Goal: Task Accomplishment & Management: Use online tool/utility

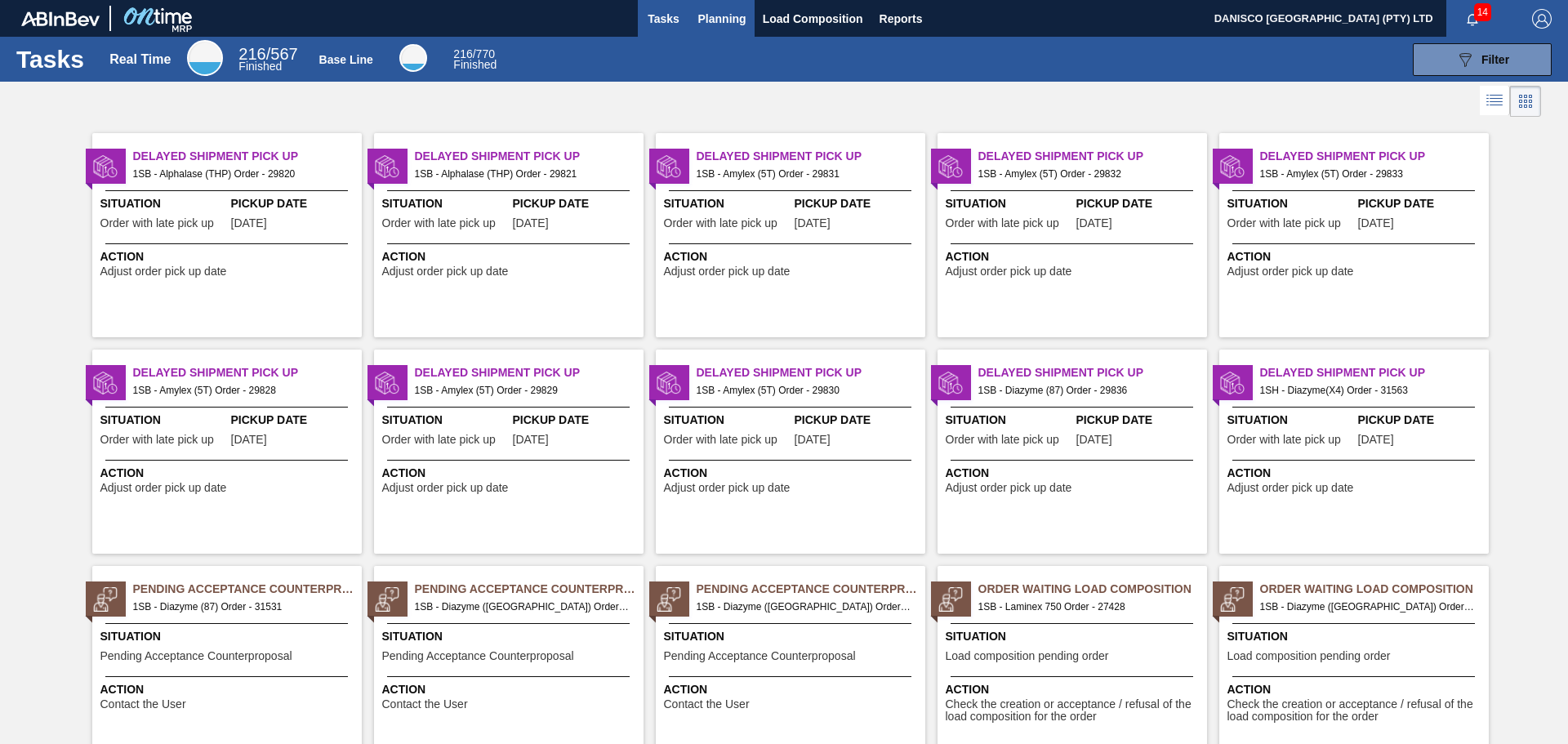
click at [723, 16] on span "Planning" at bounding box center [722, 18] width 48 height 19
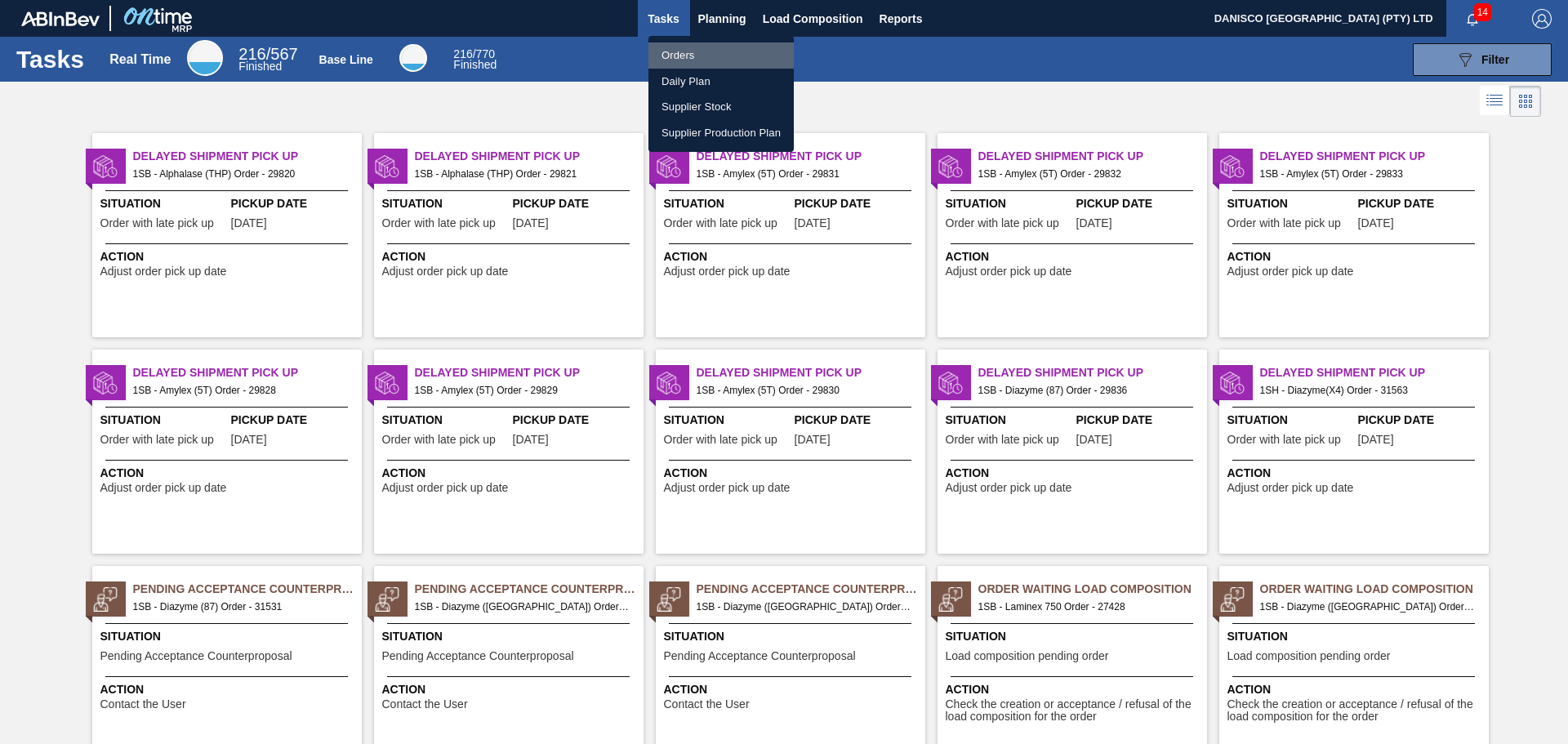
click at [682, 59] on li "Orders" at bounding box center [721, 55] width 145 height 26
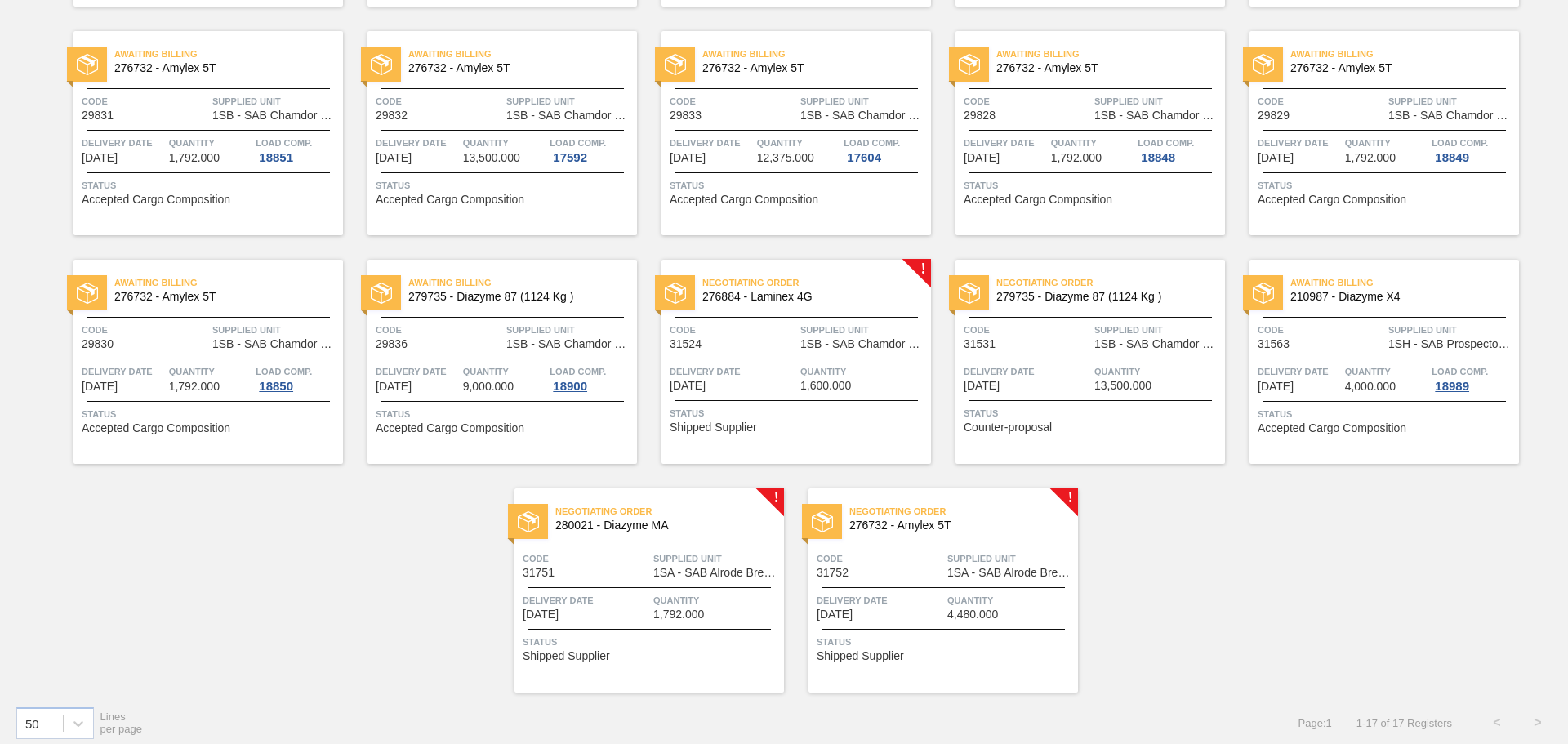
scroll to position [352, 0]
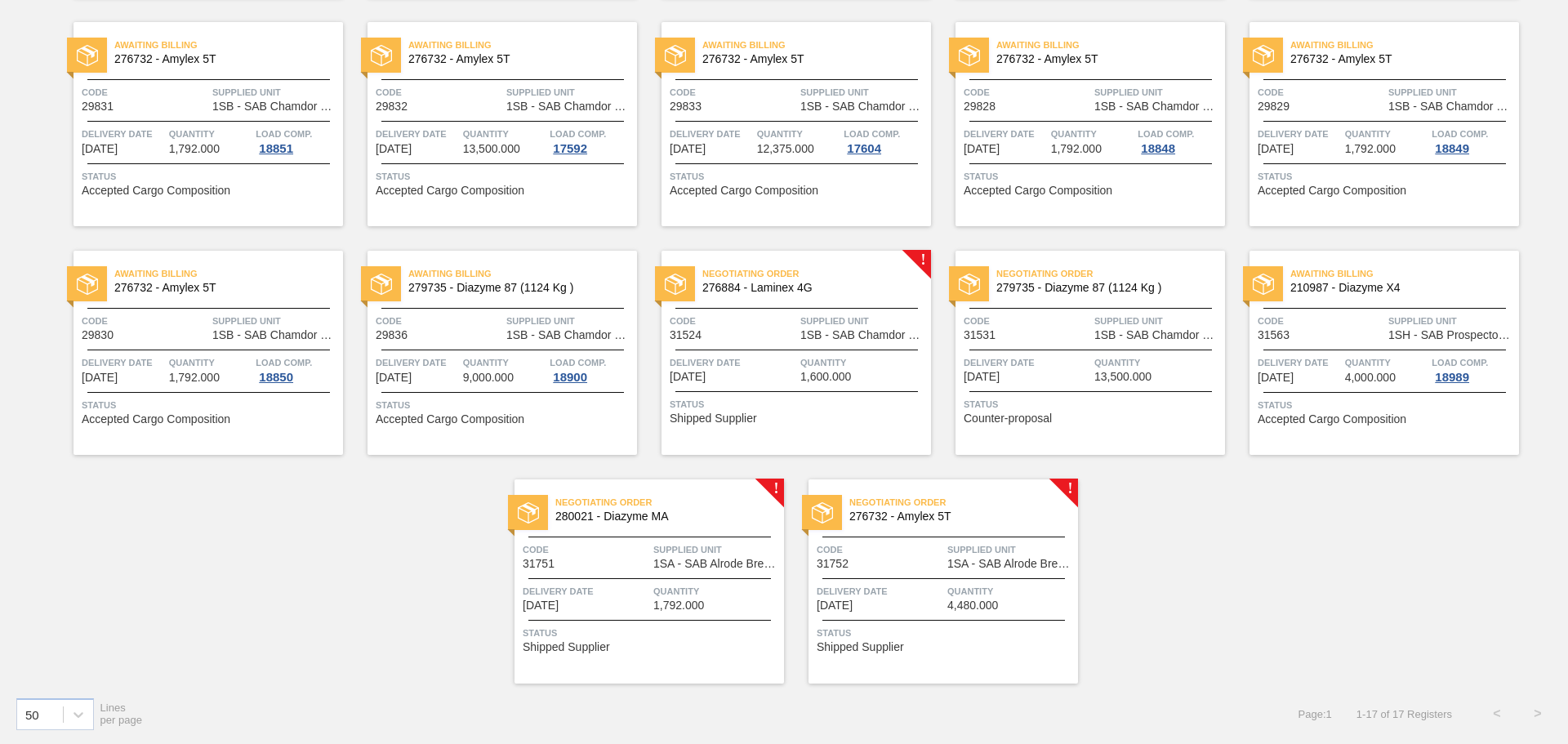
click at [823, 353] on div "Negotiating Order 276884 - Laminex 4G Code 31524 Supplied Unit 1SB - SAB Chamdo…" at bounding box center [796, 353] width 270 height 205
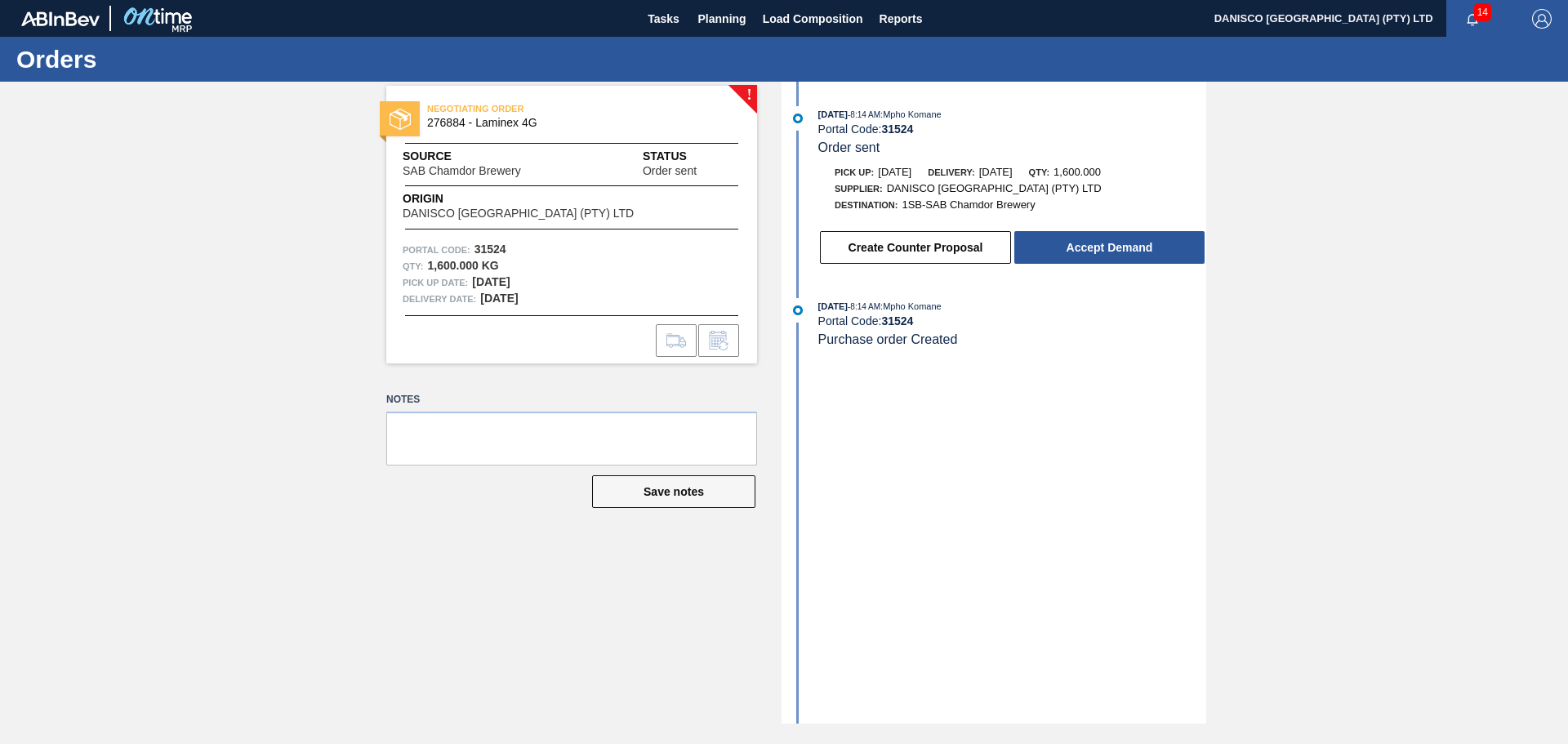
click at [1414, 354] on div "! NEGOTIATING ORDER 276884 - Laminex 4G Source SAB Chamdor Brewery Status Order…" at bounding box center [784, 403] width 1568 height 642
click at [369, 346] on div "! NEGOTIATING ORDER 276884 - Laminex 4G Source SAB Chamdor Brewery Status Order…" at bounding box center [560, 224] width 396 height 277
click at [1279, 414] on div "! NEGOTIATING ORDER 276884 - Laminex 4G Source SAB Chamdor Brewery Status Order…" at bounding box center [784, 403] width 1568 height 642
click at [275, 299] on div "! NEGOTIATING ORDER 276884 - Laminex 4G Source SAB Chamdor Brewery Status Order…" at bounding box center [784, 403] width 1568 height 642
click at [284, 293] on div "! NEGOTIATING ORDER 276884 - Laminex 4G Source SAB Chamdor Brewery Status Order…" at bounding box center [784, 403] width 1568 height 642
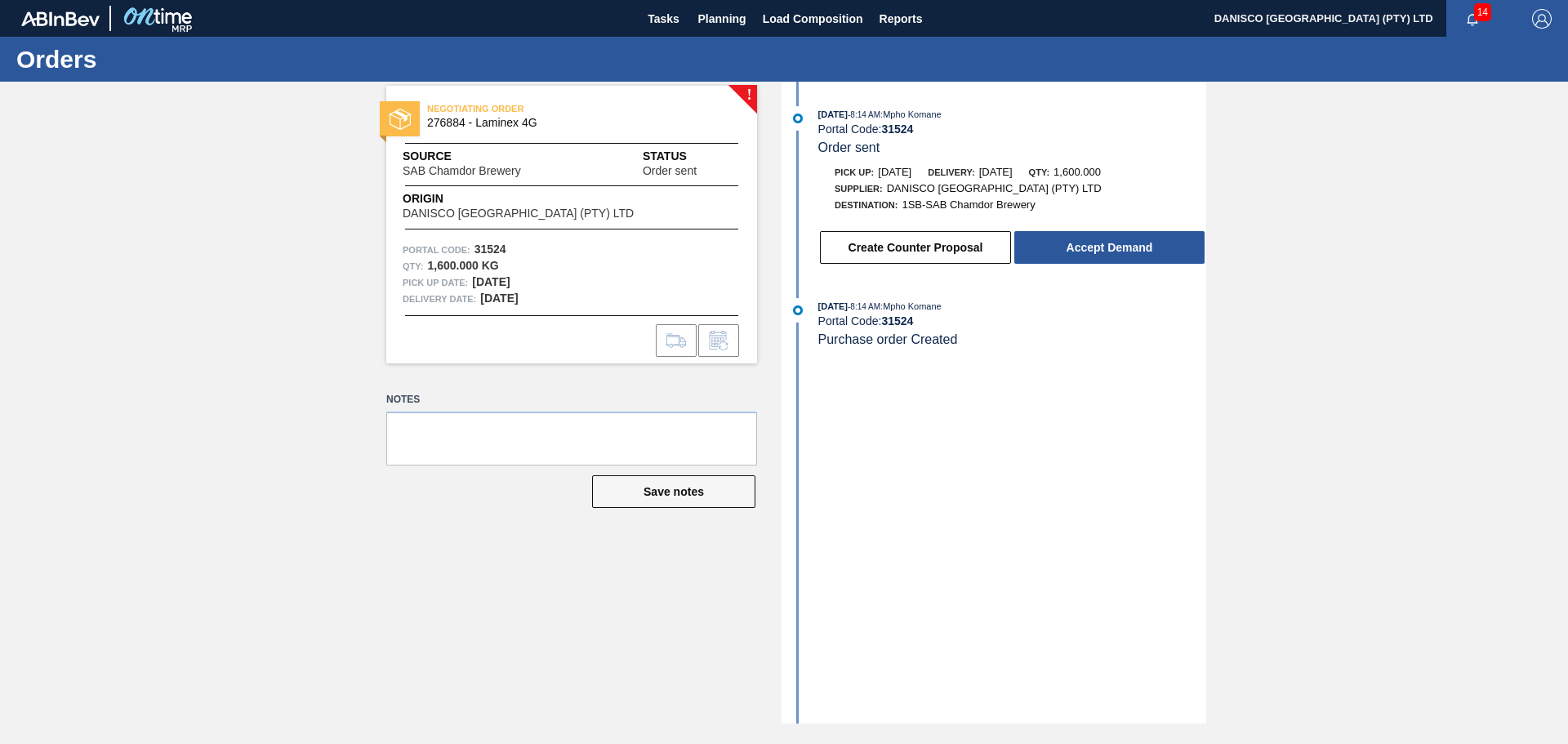
click at [335, 579] on div "! NEGOTIATING ORDER 276884 - Laminex 4G Source SAB Chamdor Brewery Status Order…" at bounding box center [784, 403] width 1568 height 642
click at [346, 564] on div "! NEGOTIATING ORDER 276884 - Laminex 4G Source SAB Chamdor Brewery Status Order…" at bounding box center [784, 403] width 1568 height 642
click at [1069, 245] on button "Accept Demand" at bounding box center [1109, 247] width 190 height 33
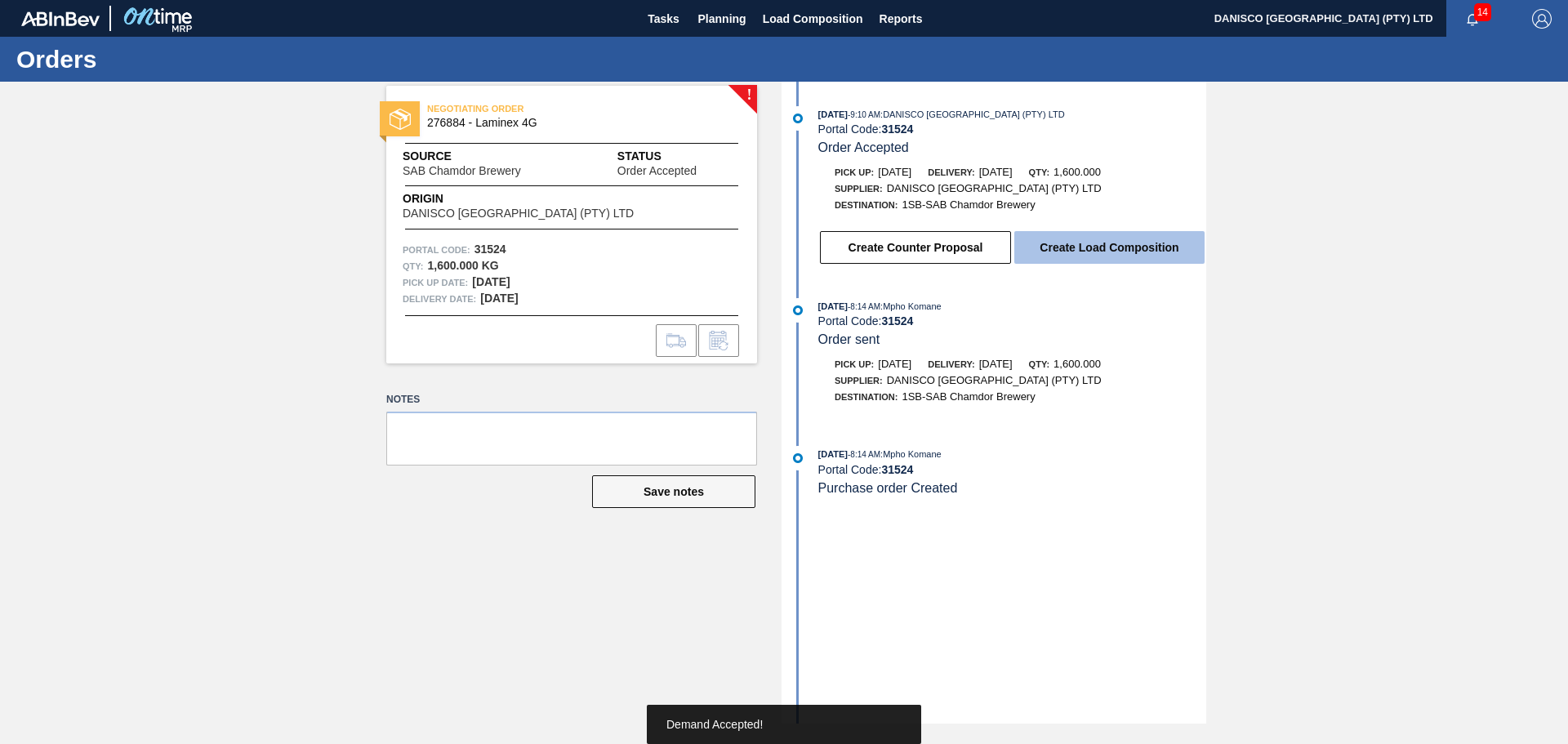
click at [1084, 236] on button "Create Load Composition" at bounding box center [1109, 247] width 190 height 33
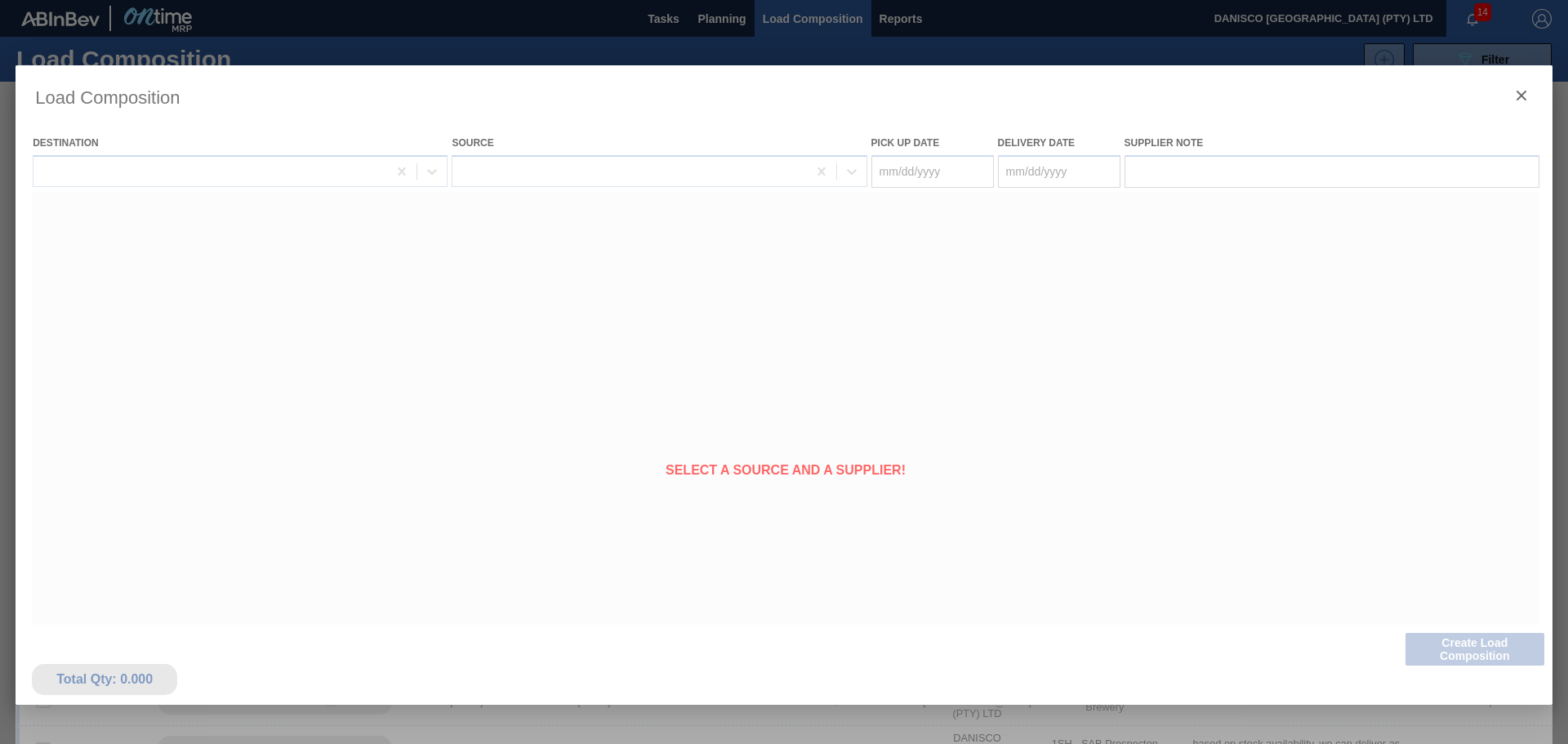
type Date "[DATE]"
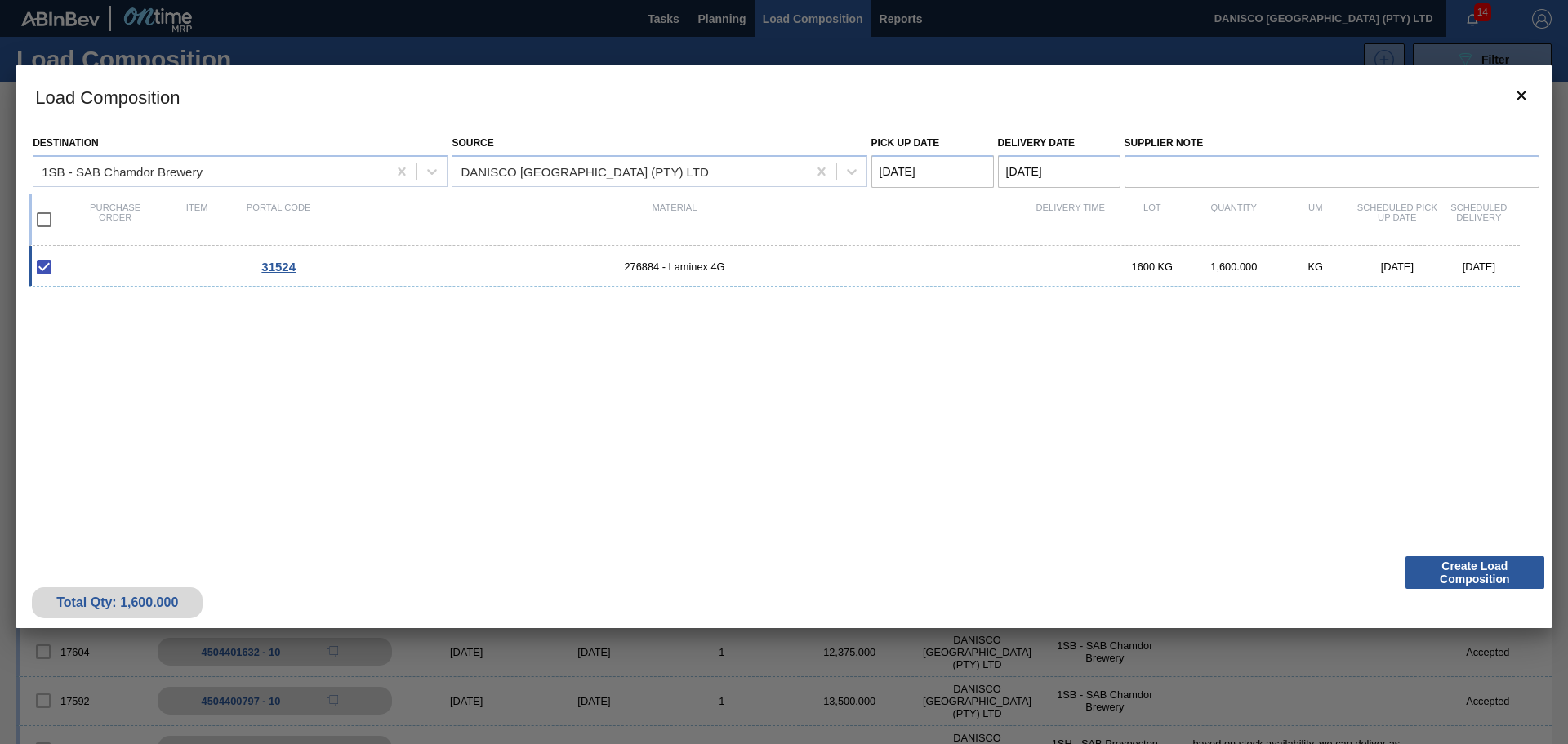
click at [1080, 168] on Date "[DATE]" at bounding box center [1059, 172] width 122 height 33
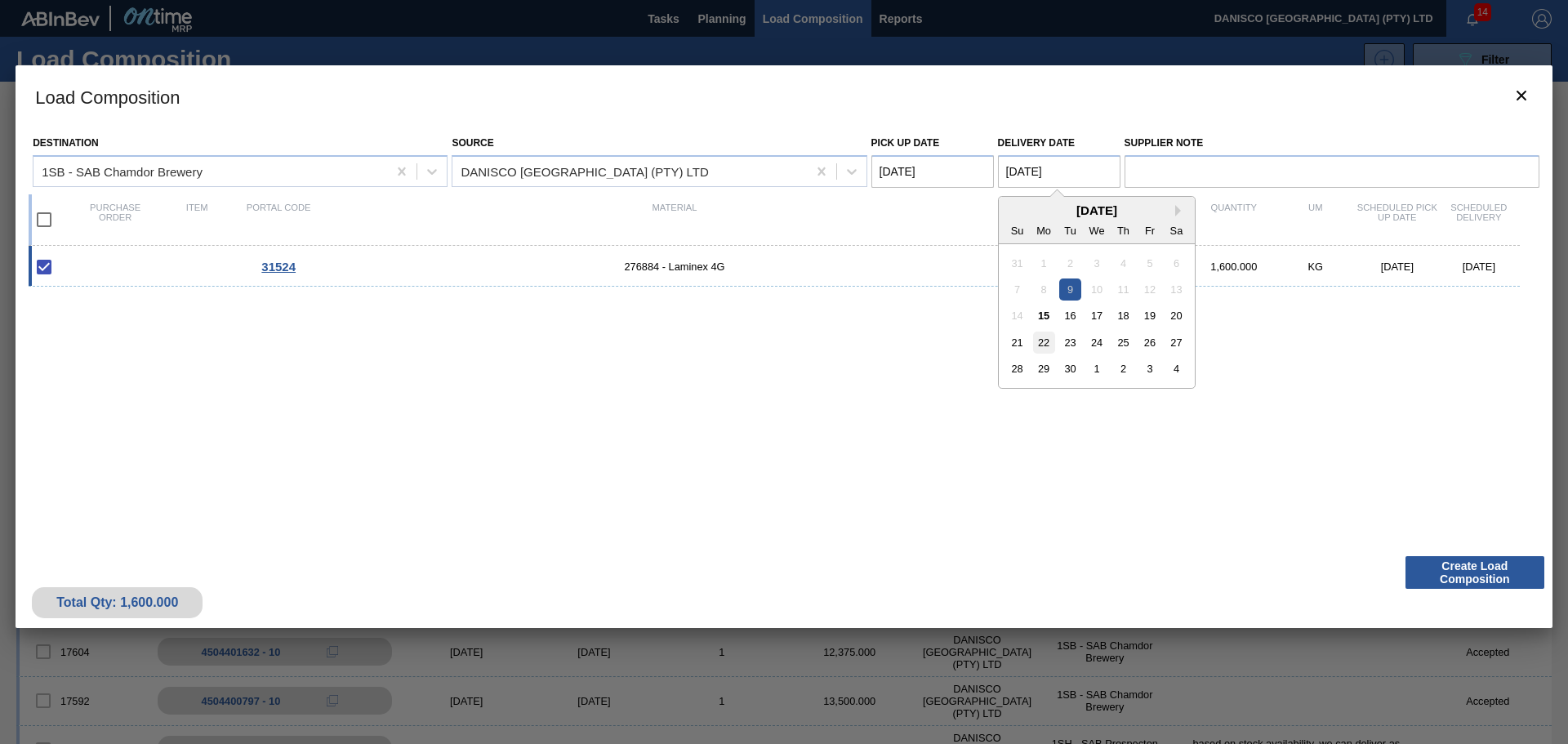
click at [1044, 341] on div "22" at bounding box center [1043, 342] width 22 height 22
type Date "[DATE]"
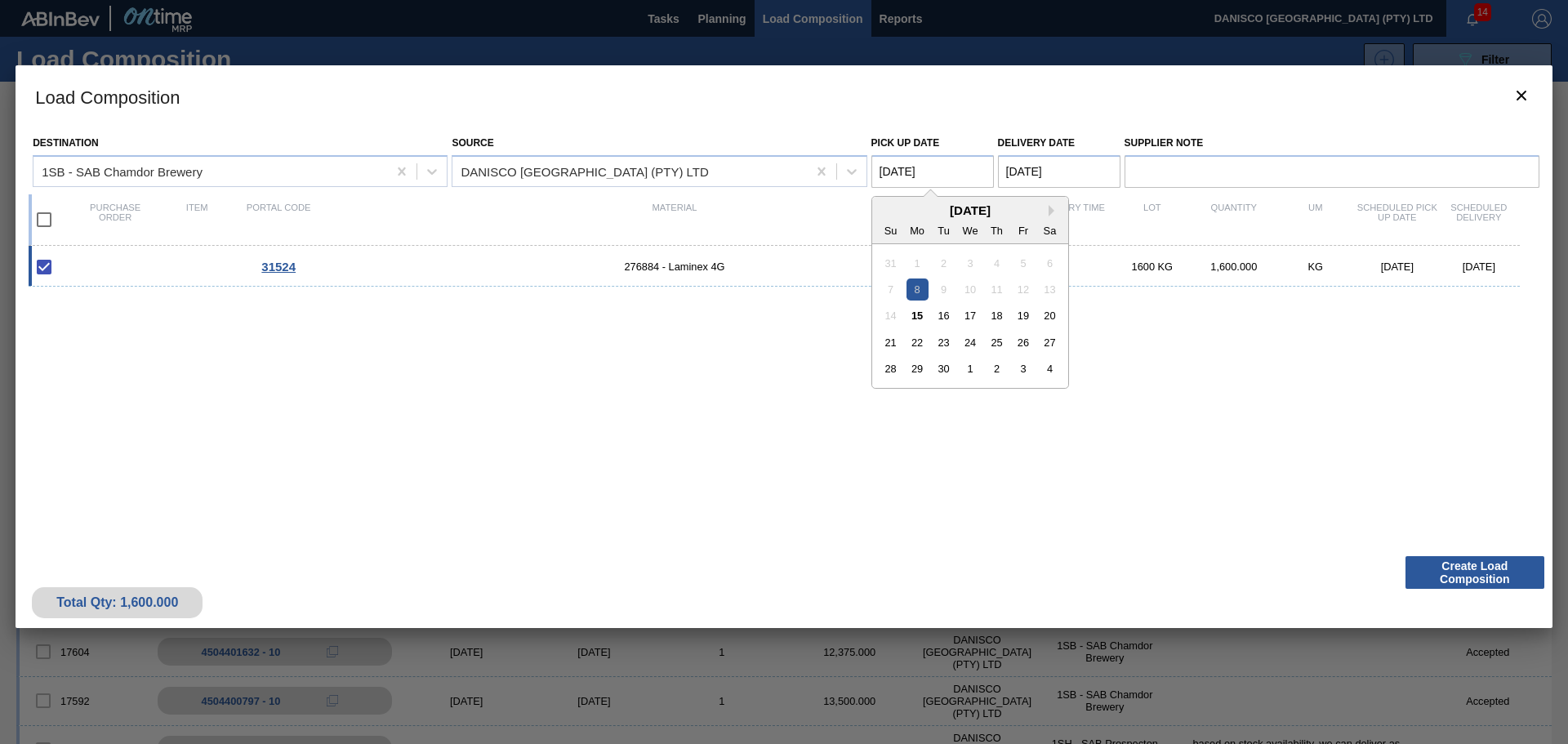
click at [953, 166] on Date "[DATE]" at bounding box center [933, 172] width 122 height 33
click at [1024, 318] on div "19" at bounding box center [1023, 315] width 22 height 22
type Date "[DATE]"
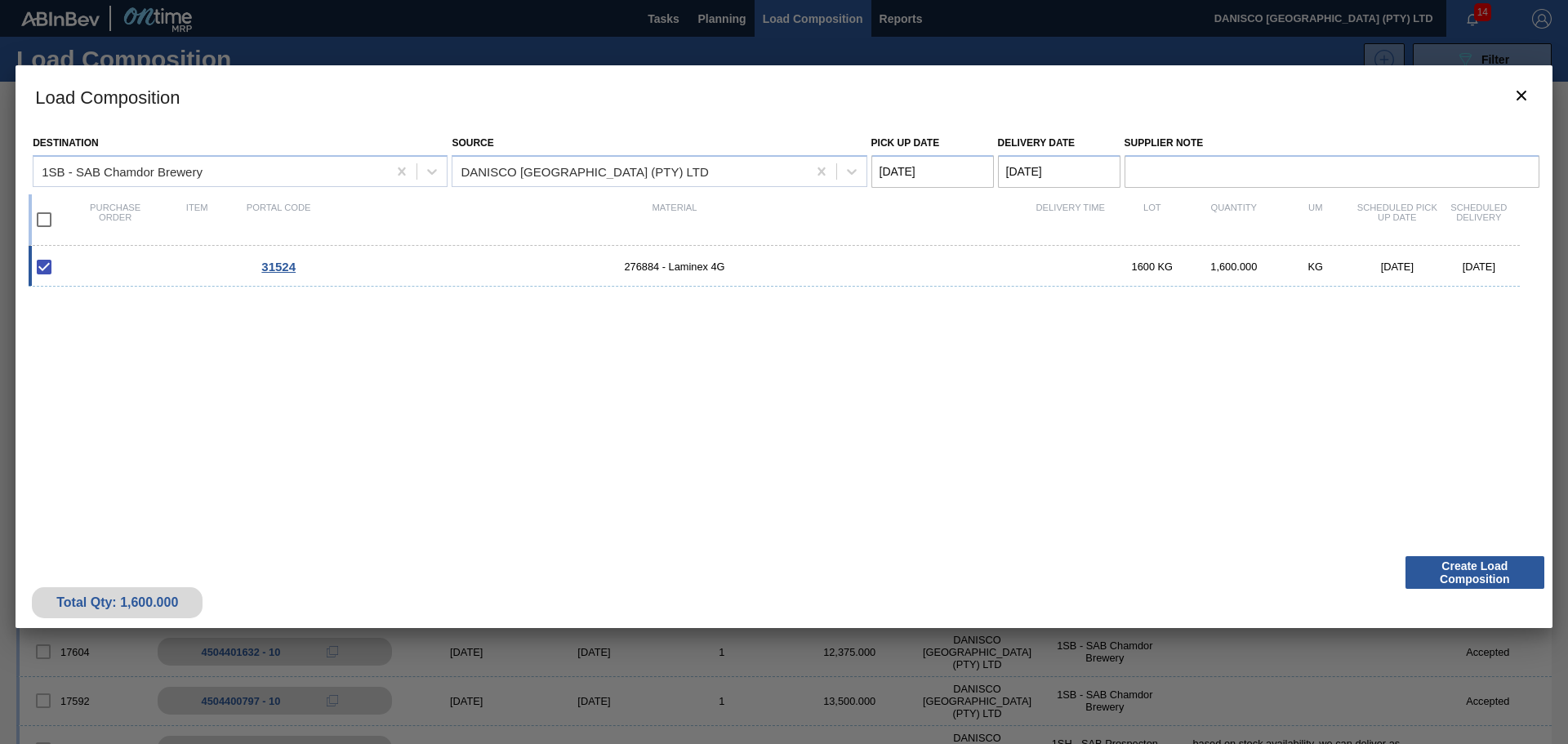
click at [1019, 416] on div "31524 276884 - Laminex 4G 1600 KG 1,600.000 KG [DATE] [DATE]" at bounding box center [781, 387] width 1505 height 282
click at [1467, 569] on button "Create Load Composition" at bounding box center [1475, 573] width 139 height 33
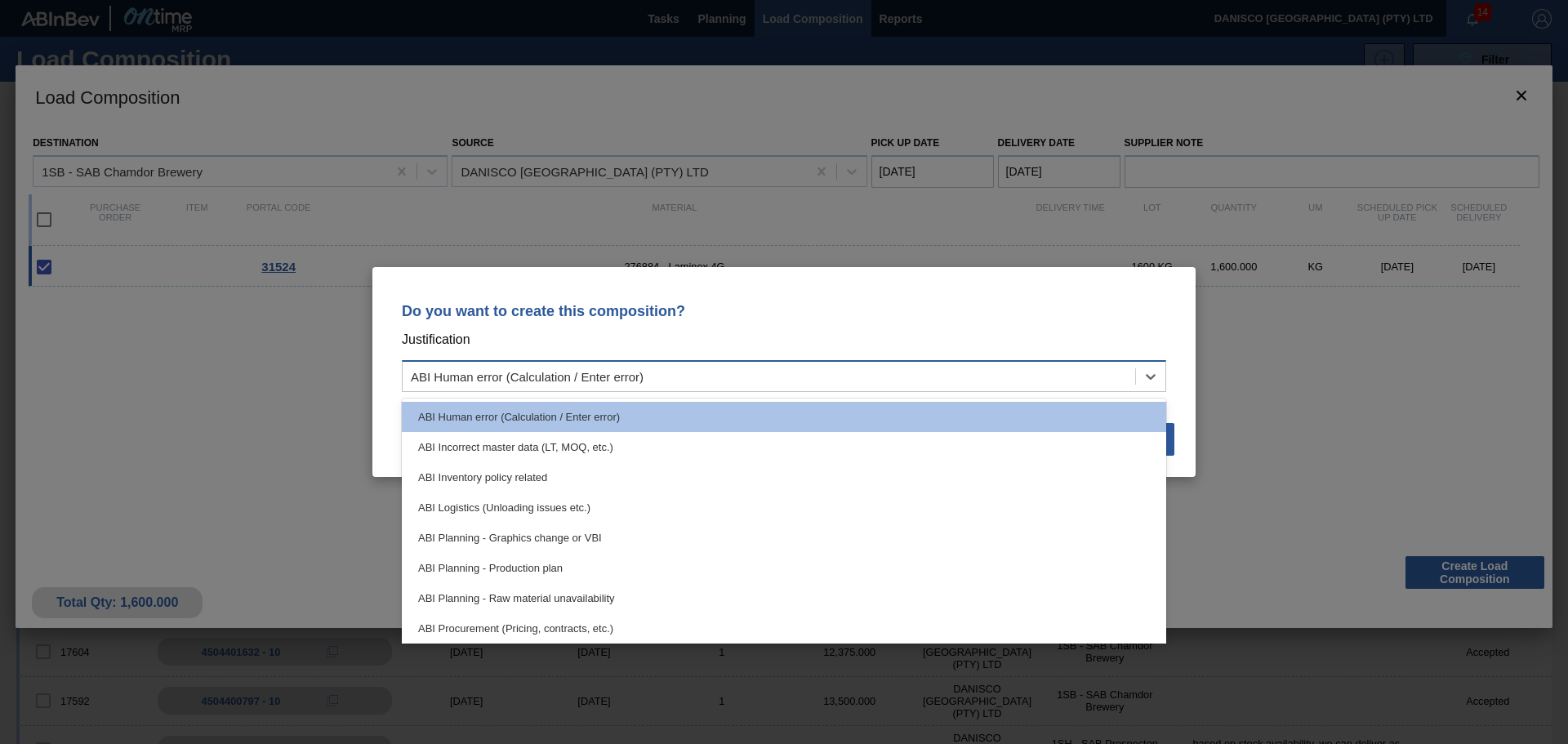
click at [639, 373] on div "ABI Human error (Calculation / Enter error)" at bounding box center [528, 377] width 233 height 14
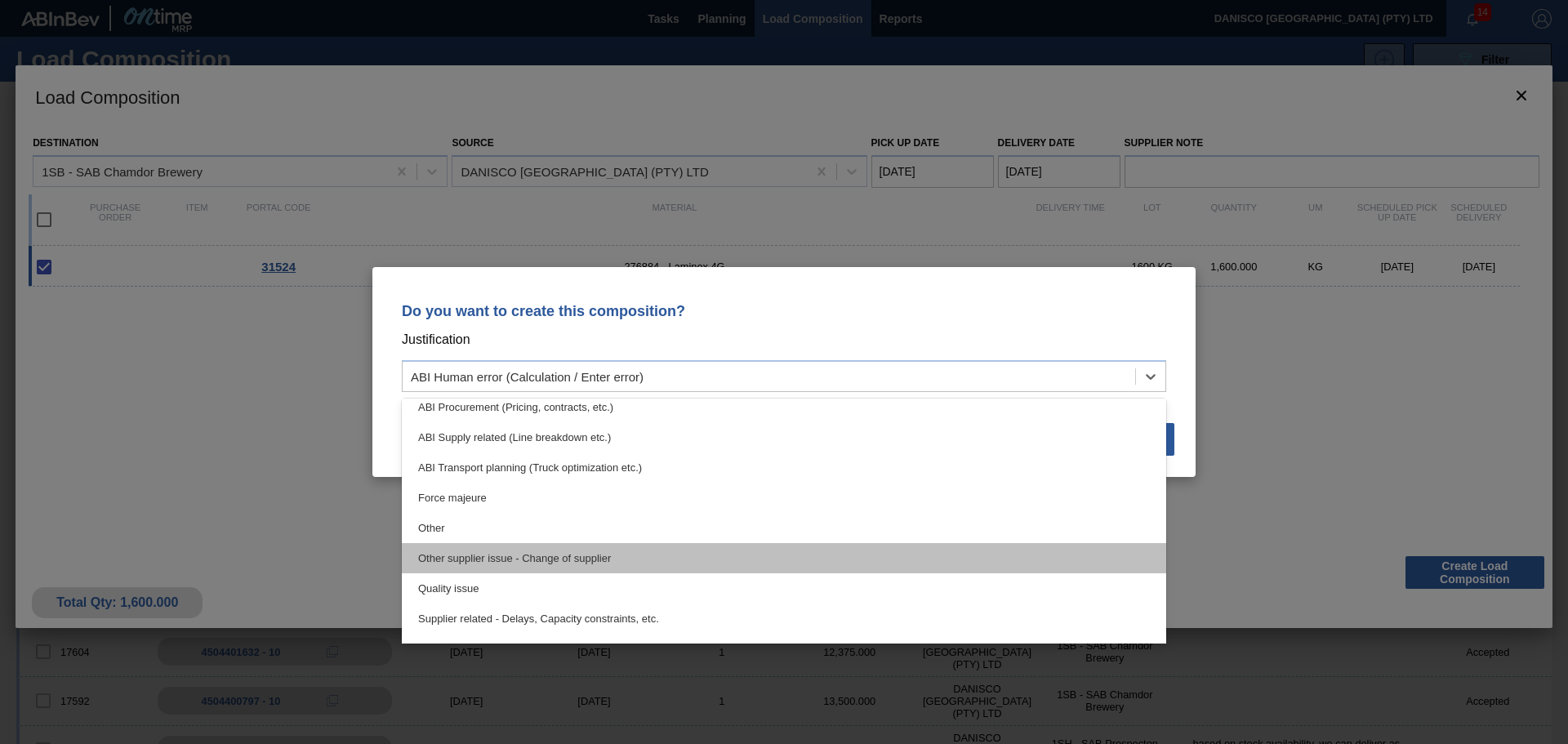
scroll to position [245, 0]
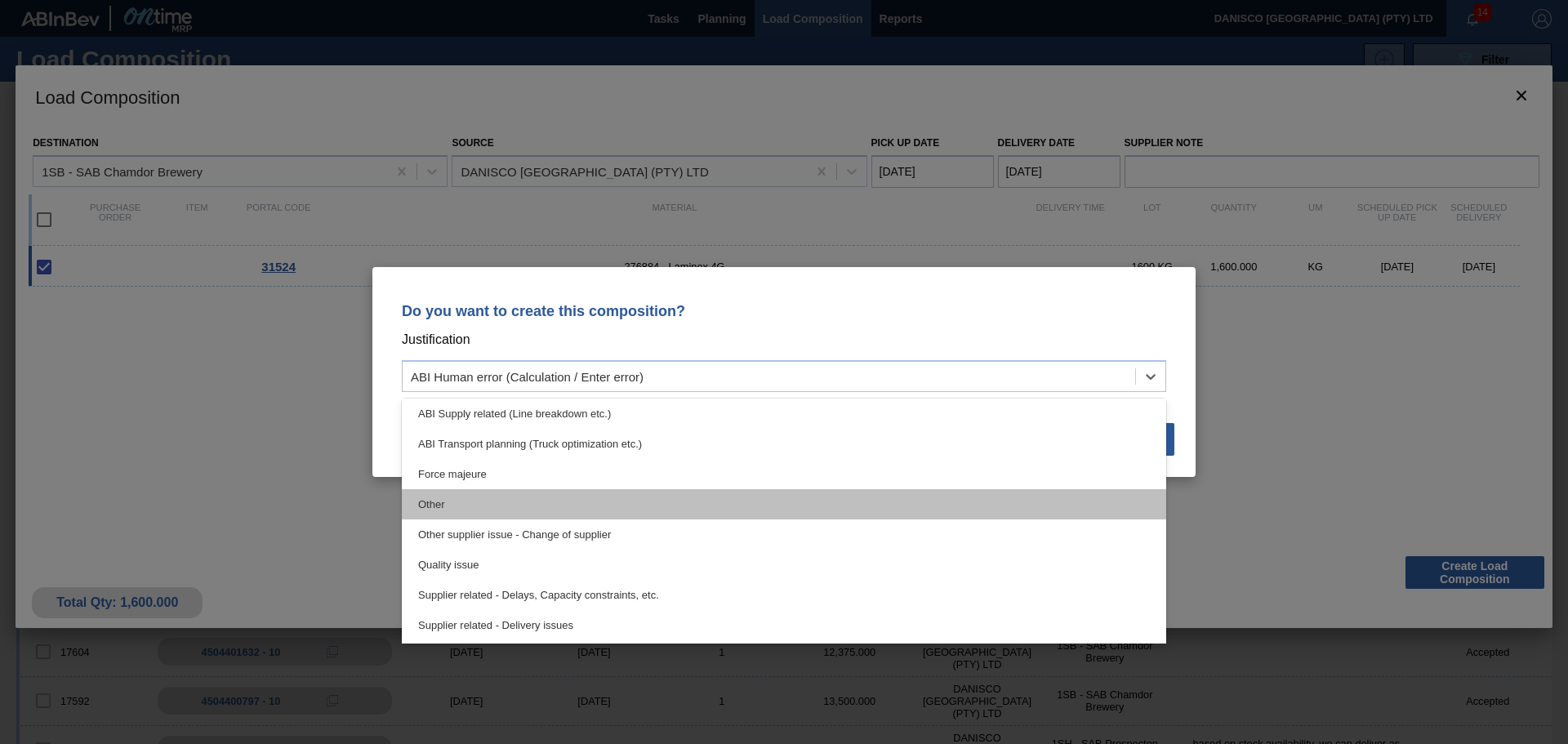
click at [487, 503] on div "Other" at bounding box center [784, 504] width 765 height 30
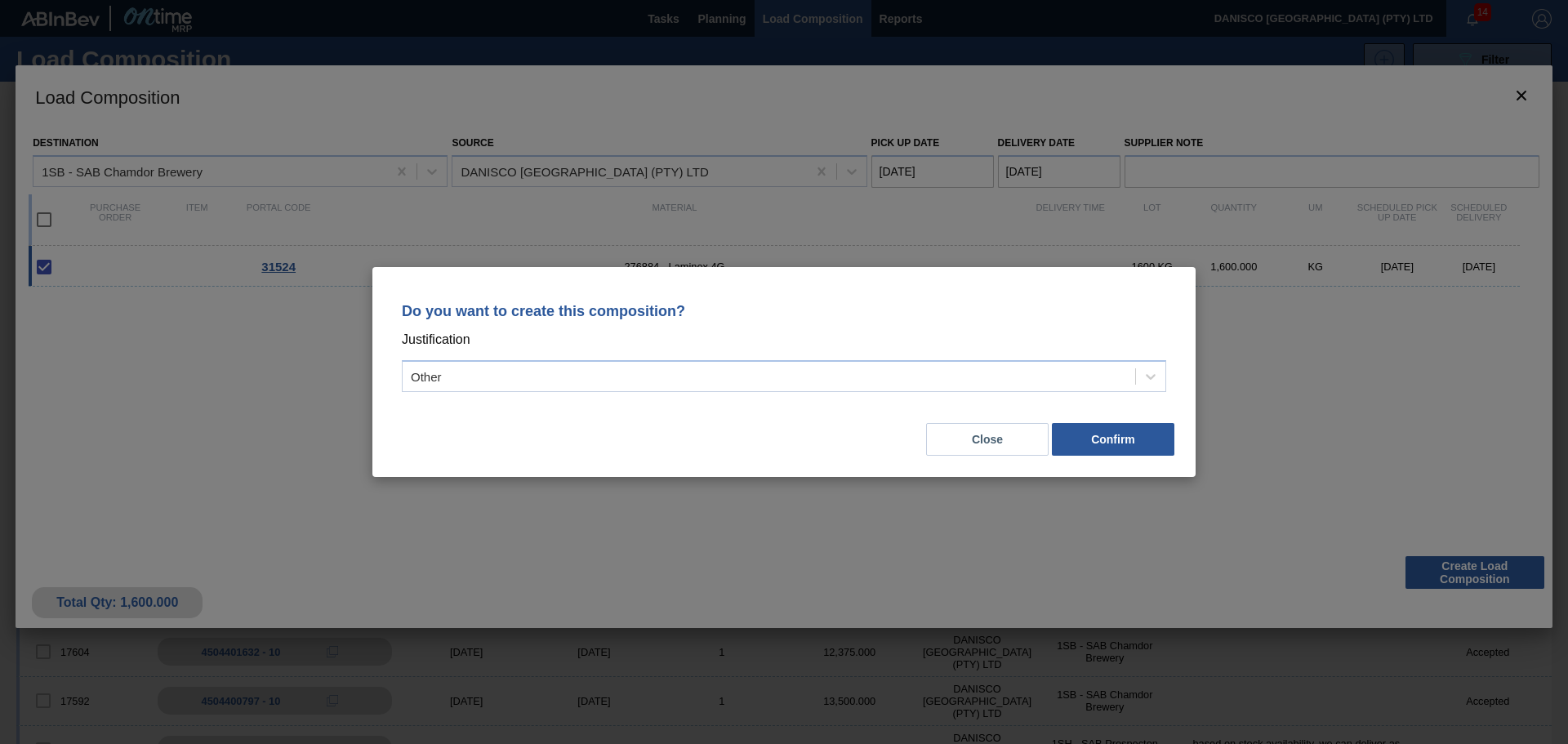
click at [725, 440] on div "Close Confirm" at bounding box center [784, 429] width 784 height 55
click at [1098, 443] on button "Confirm" at bounding box center [1113, 439] width 122 height 33
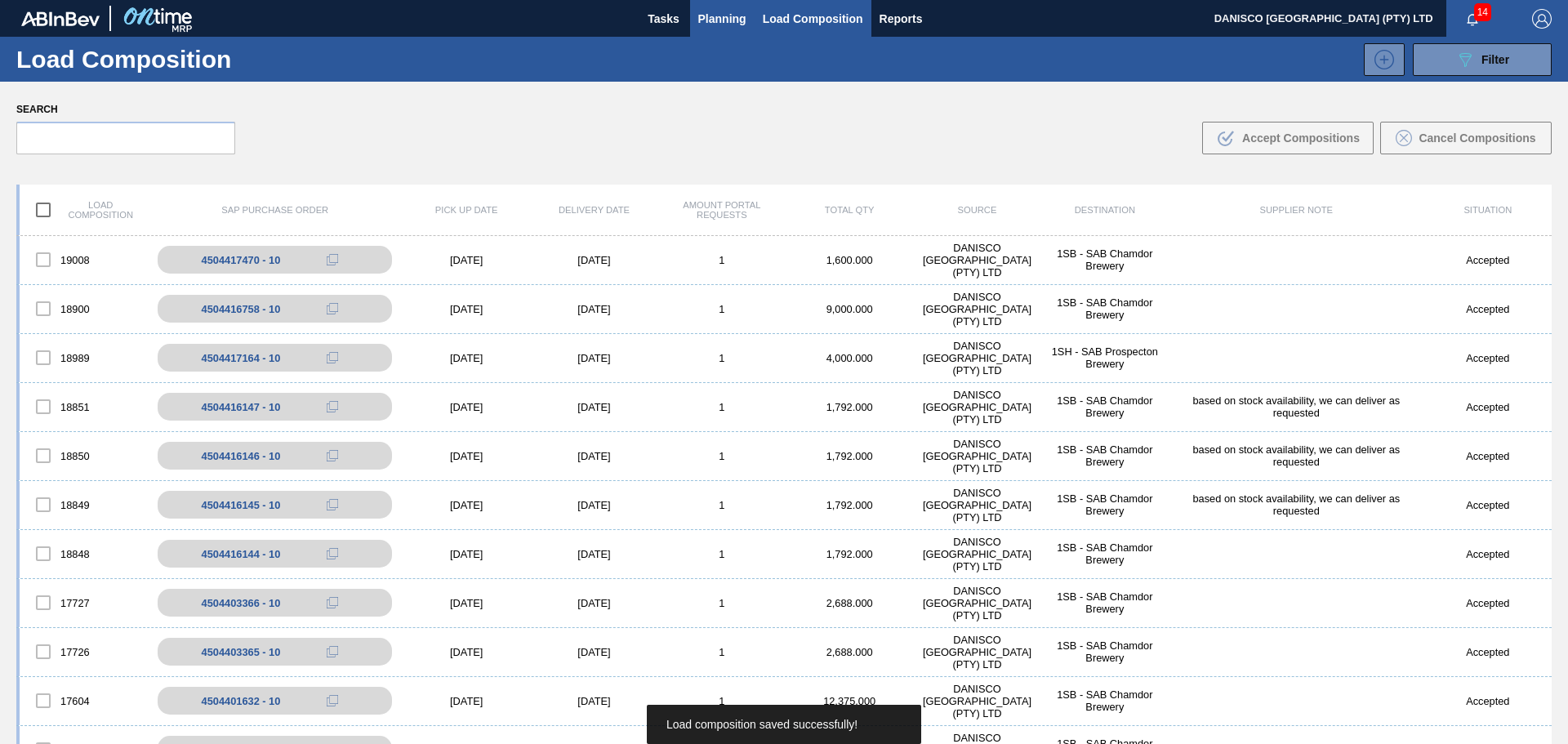
click at [713, 18] on span "Planning" at bounding box center [722, 18] width 48 height 19
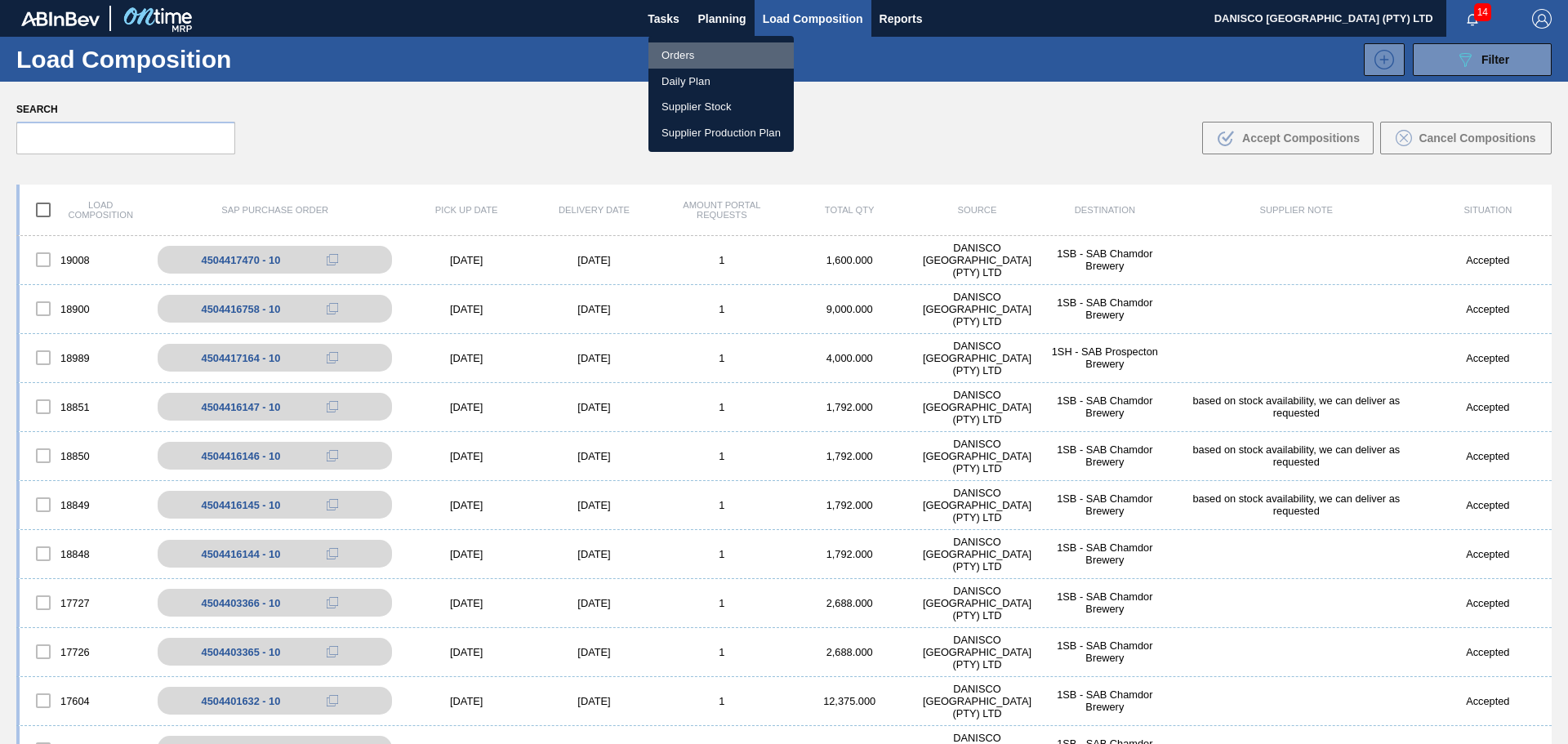
click at [687, 61] on li "Orders" at bounding box center [721, 55] width 145 height 26
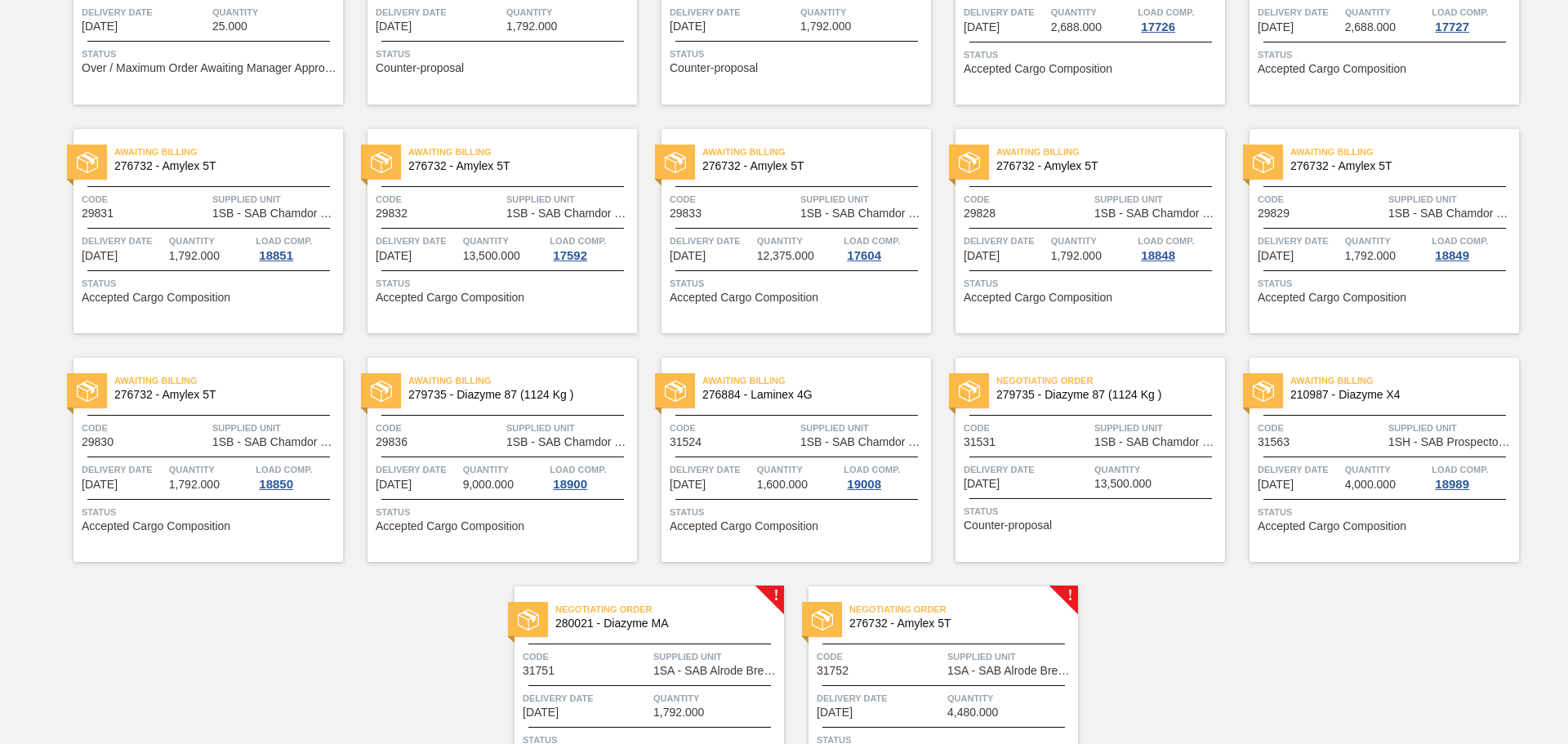
scroll to position [327, 0]
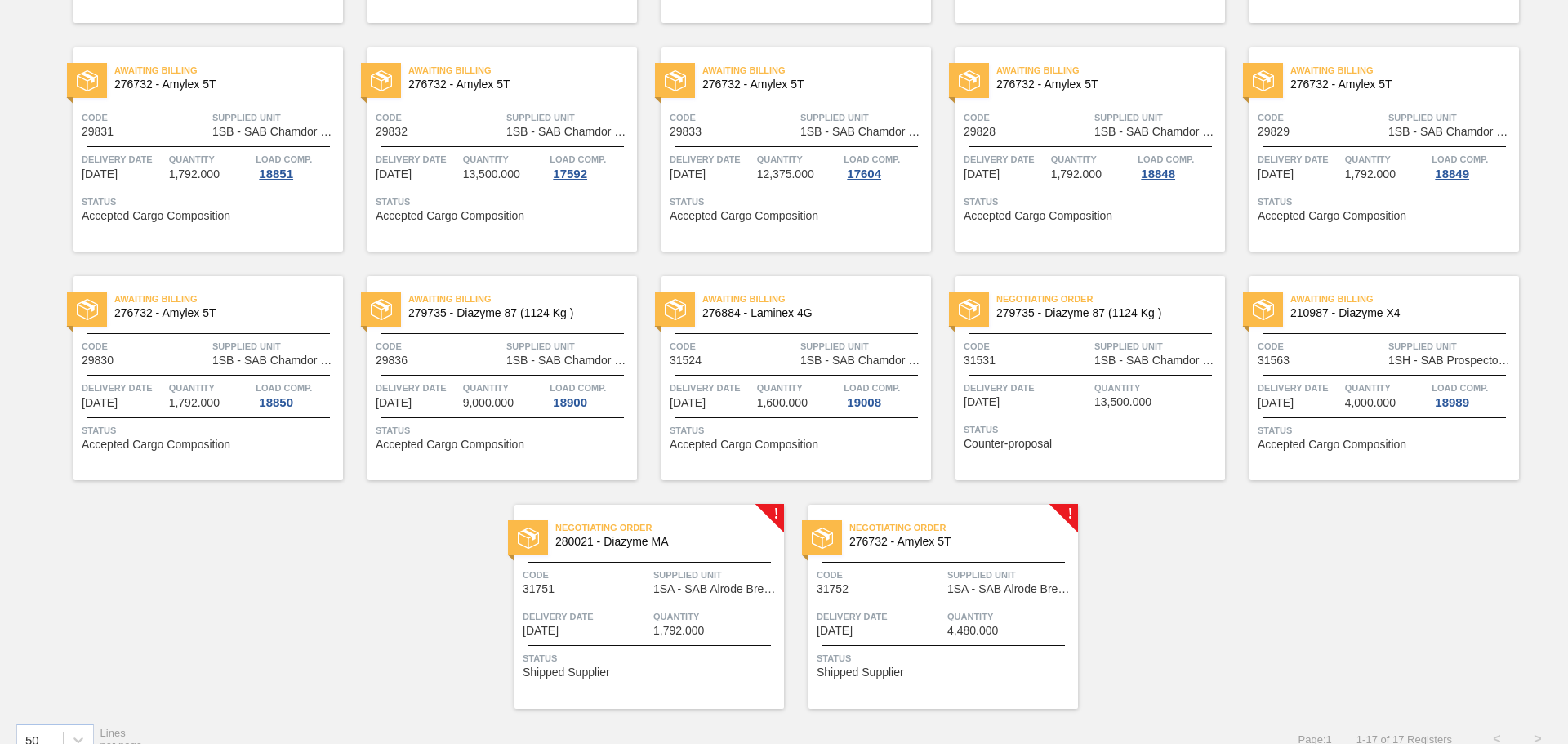
click at [815, 392] on span "Quantity" at bounding box center [799, 388] width 83 height 16
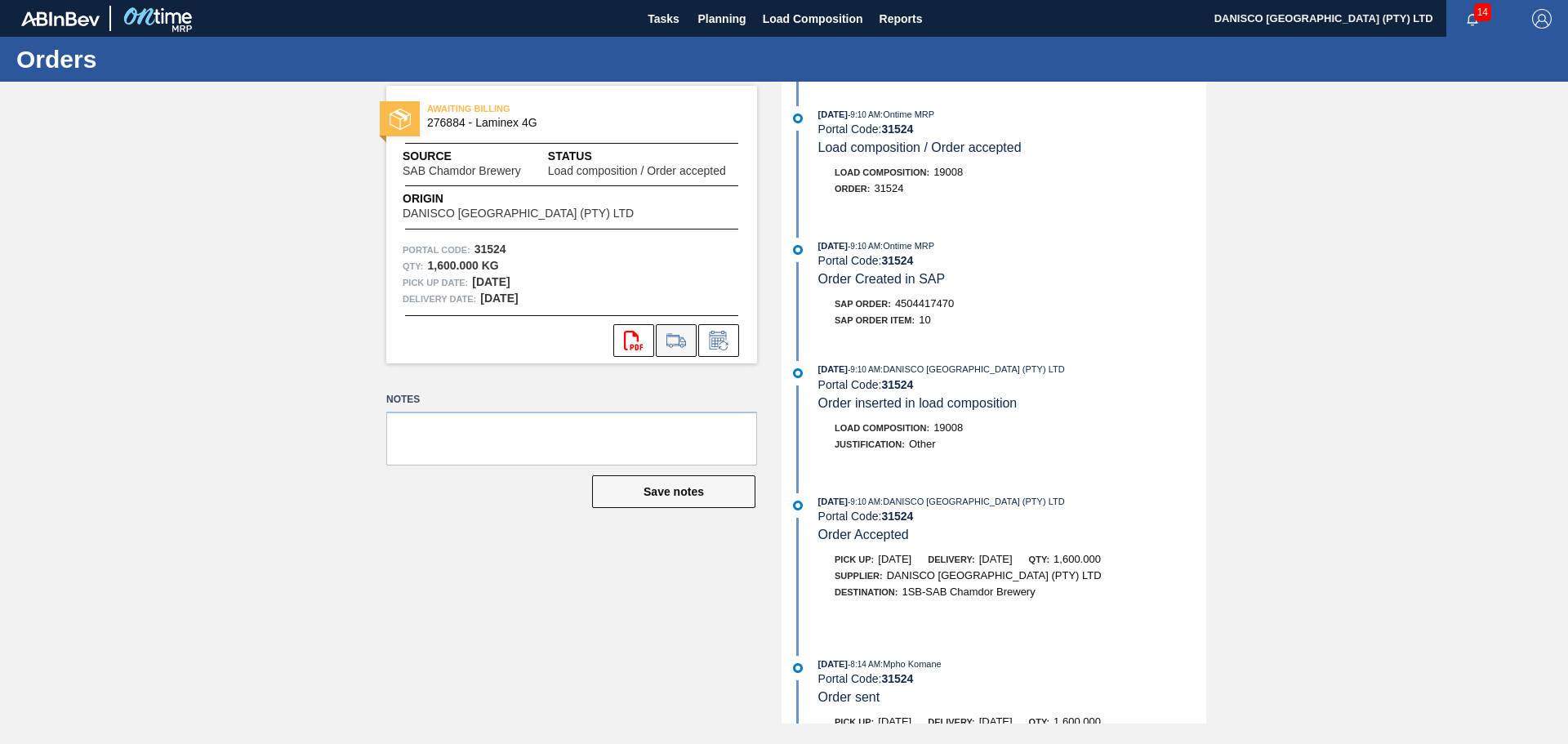
click at [671, 340] on icon at bounding box center [676, 340] width 26 height 19
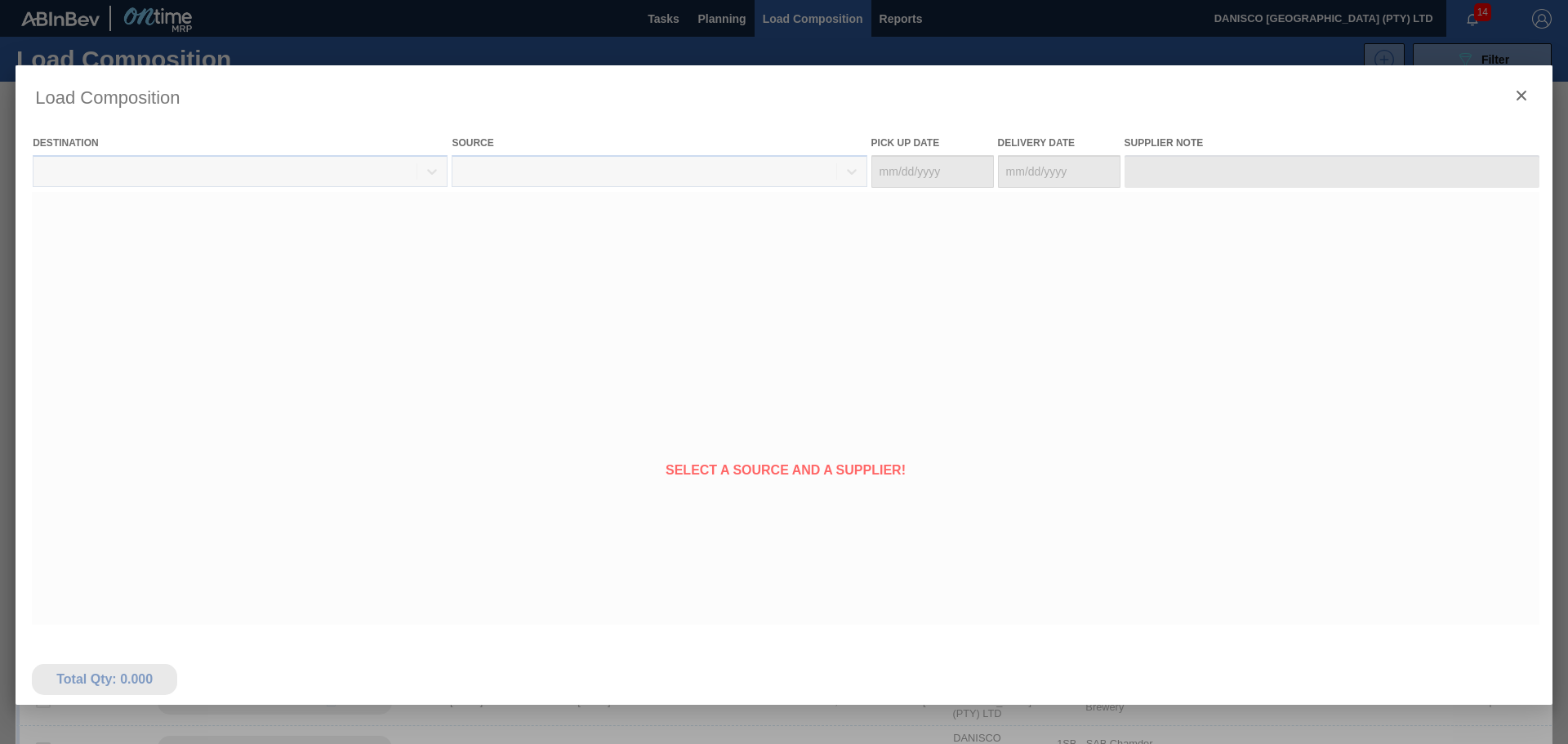
type Date "[DATE]"
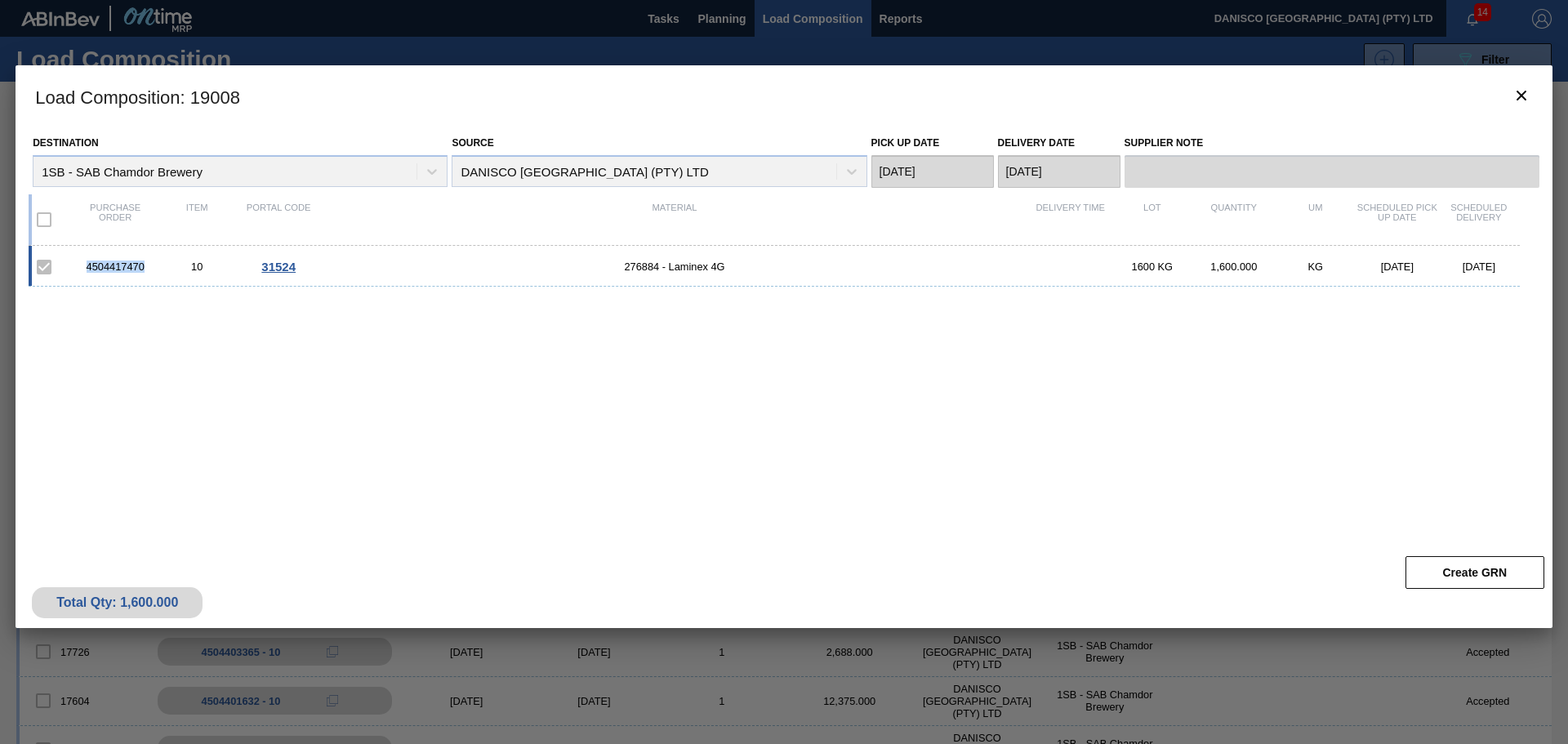
drag, startPoint x: 151, startPoint y: 269, endPoint x: 71, endPoint y: 268, distance: 80.0
click at [71, 268] on div "4504417470 10 31524 276884 - Laminex 4G 1600 KG 1,600.000 KG [DATE] [DATE]" at bounding box center [774, 267] width 1491 height 41
copy div "4504417470"
click at [1521, 95] on icon "botão de ícone" at bounding box center [1521, 96] width 10 height 10
